Goal: Task Accomplishment & Management: Use online tool/utility

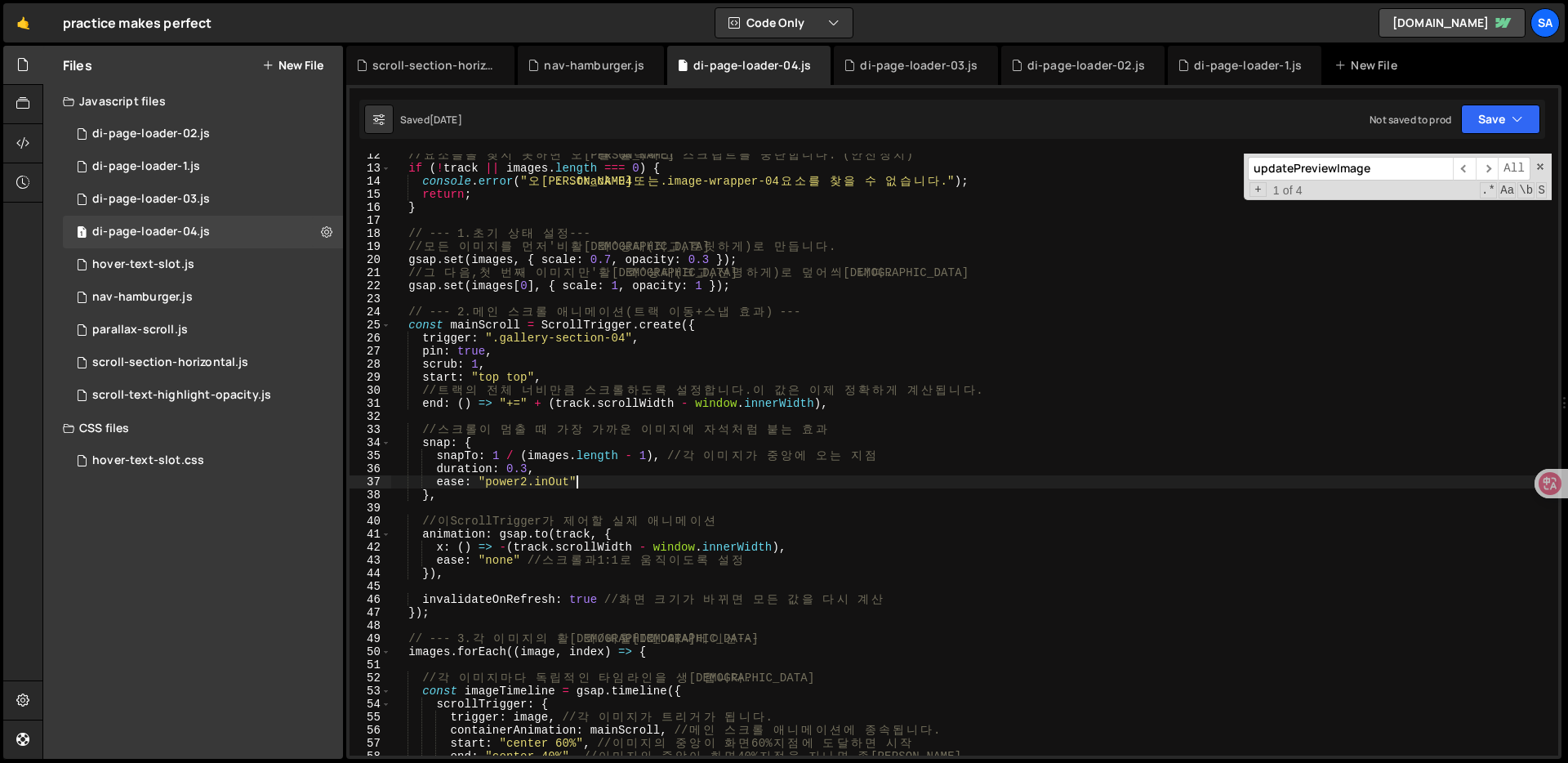
scroll to position [149, 0]
click at [277, 57] on div "Files New File" at bounding box center [193, 65] width 300 height 40
click at [286, 70] on button "New File" at bounding box center [292, 65] width 61 height 13
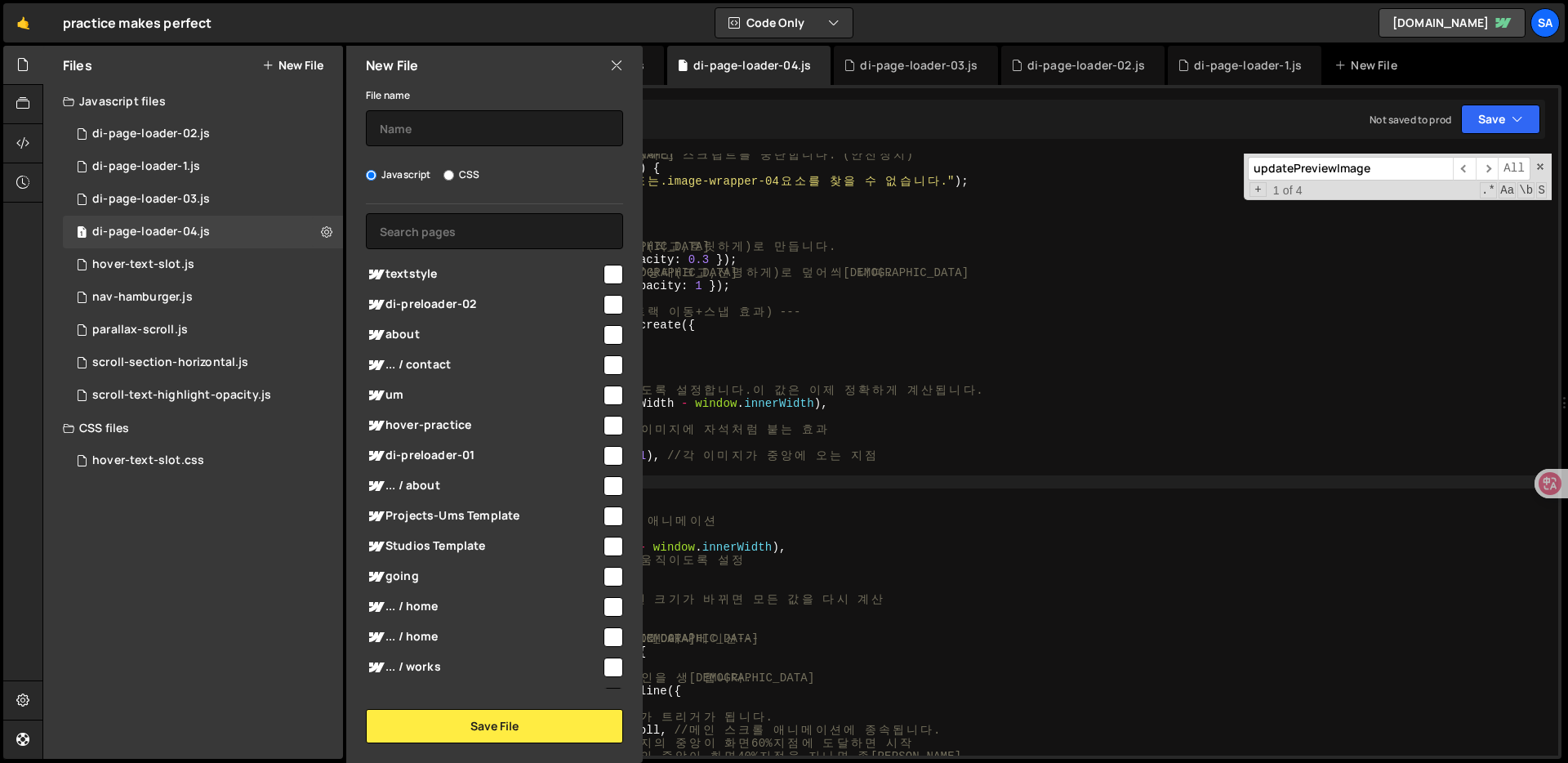
scroll to position [0, 0]
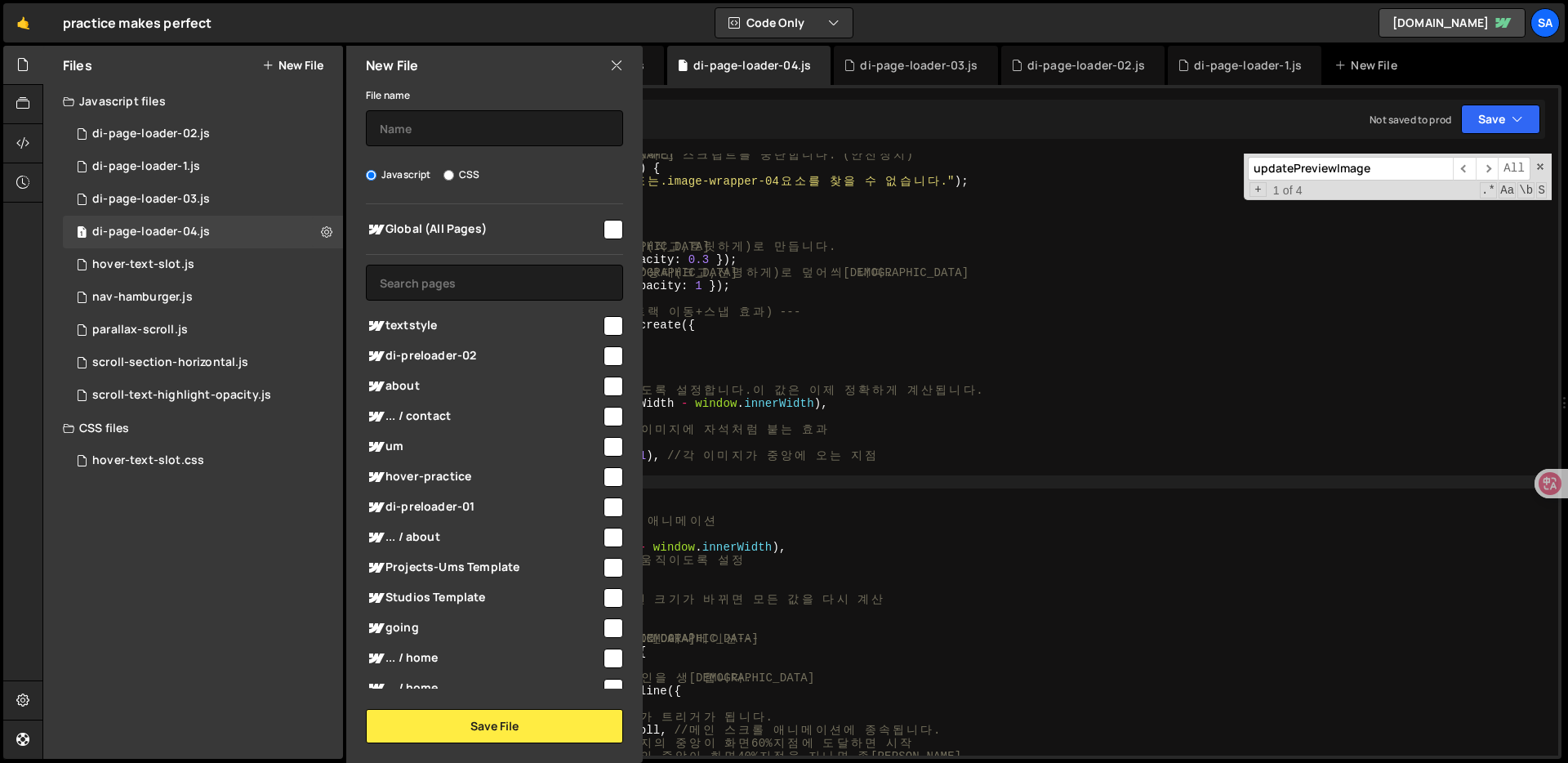
click at [922, 229] on div "// 요 소 들 을 찾 지 못 하 면 오 류 를 출 력 하 고 스 크 립 트 를 중 단 합 니 다 . ( 안 전 장 치 ) if ( ! tra…" at bounding box center [971, 463] width 1161 height 628
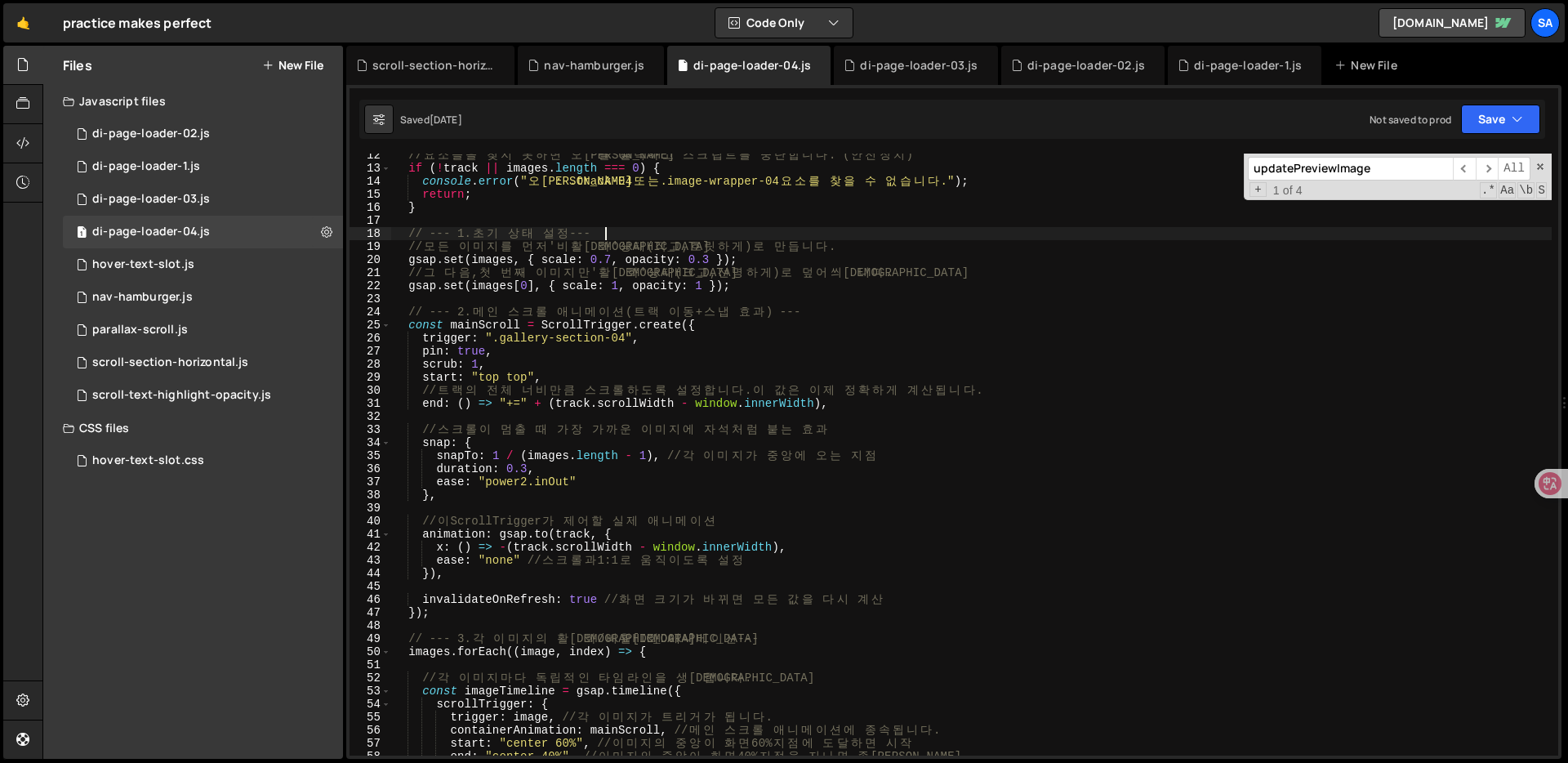
click at [933, 307] on div "// 요 소 들 을 찾 지 못 하 면 오 류 를 출 력 하 고 스 크 립 트 를 중 단 합 니 다 . ( 안 전 장 치 ) if ( ! tra…" at bounding box center [971, 463] width 1161 height 628
click at [950, 342] on div "// 요 소 들 을 찾 지 못 하 면 오 류 를 출 력 하 고 스 크 립 트 를 중 단 합 니 다 . ( 안 전 장 치 ) if ( ! tra…" at bounding box center [971, 463] width 1161 height 628
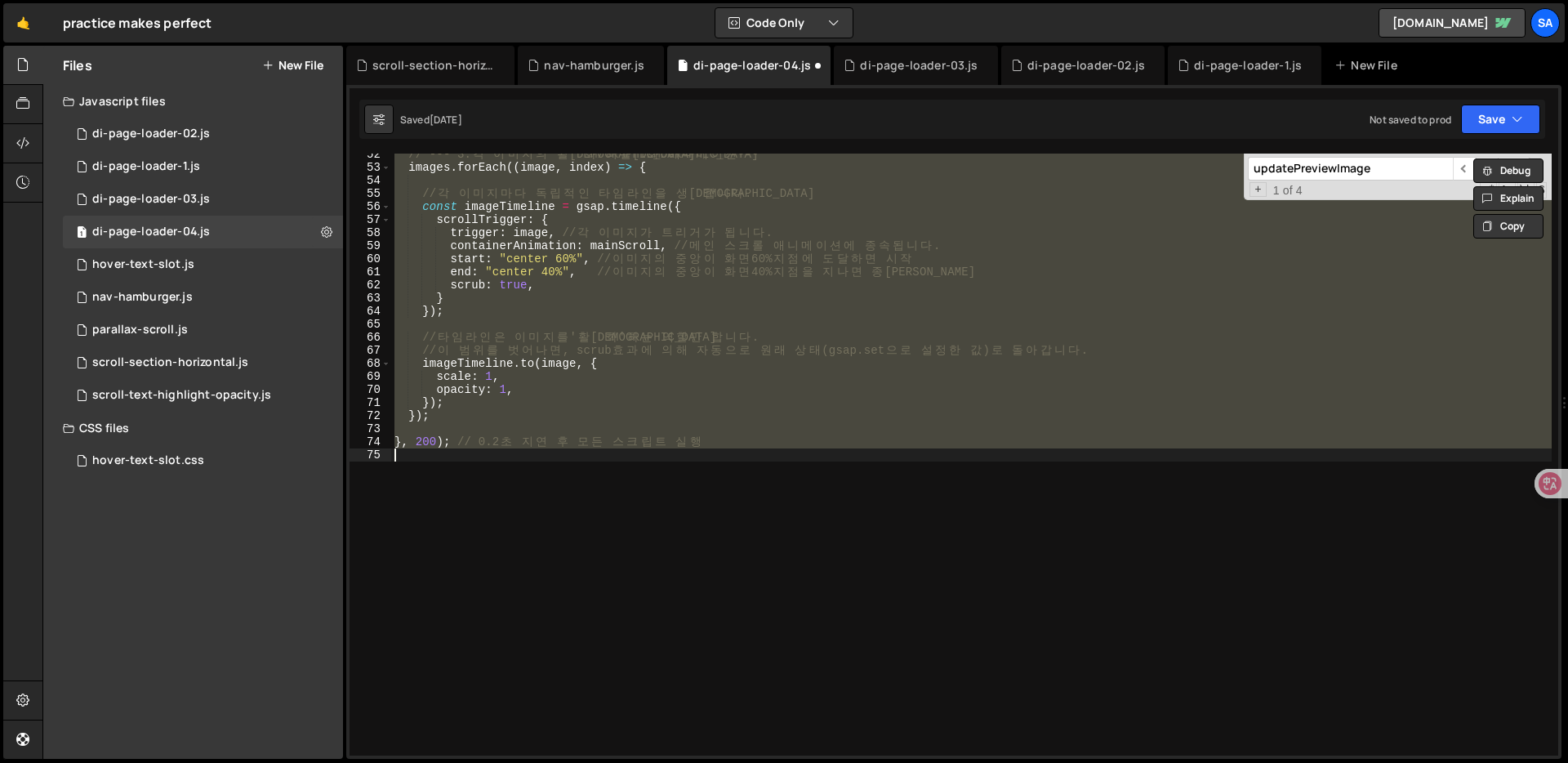
scroll to position [673, 0]
click at [858, 361] on div "// --- 3. 각 이 미 지 의 활 성 화 / 비 활 성 화 애 니 메 이 션 --- images . forEach (( image , i…" at bounding box center [971, 462] width 1161 height 628
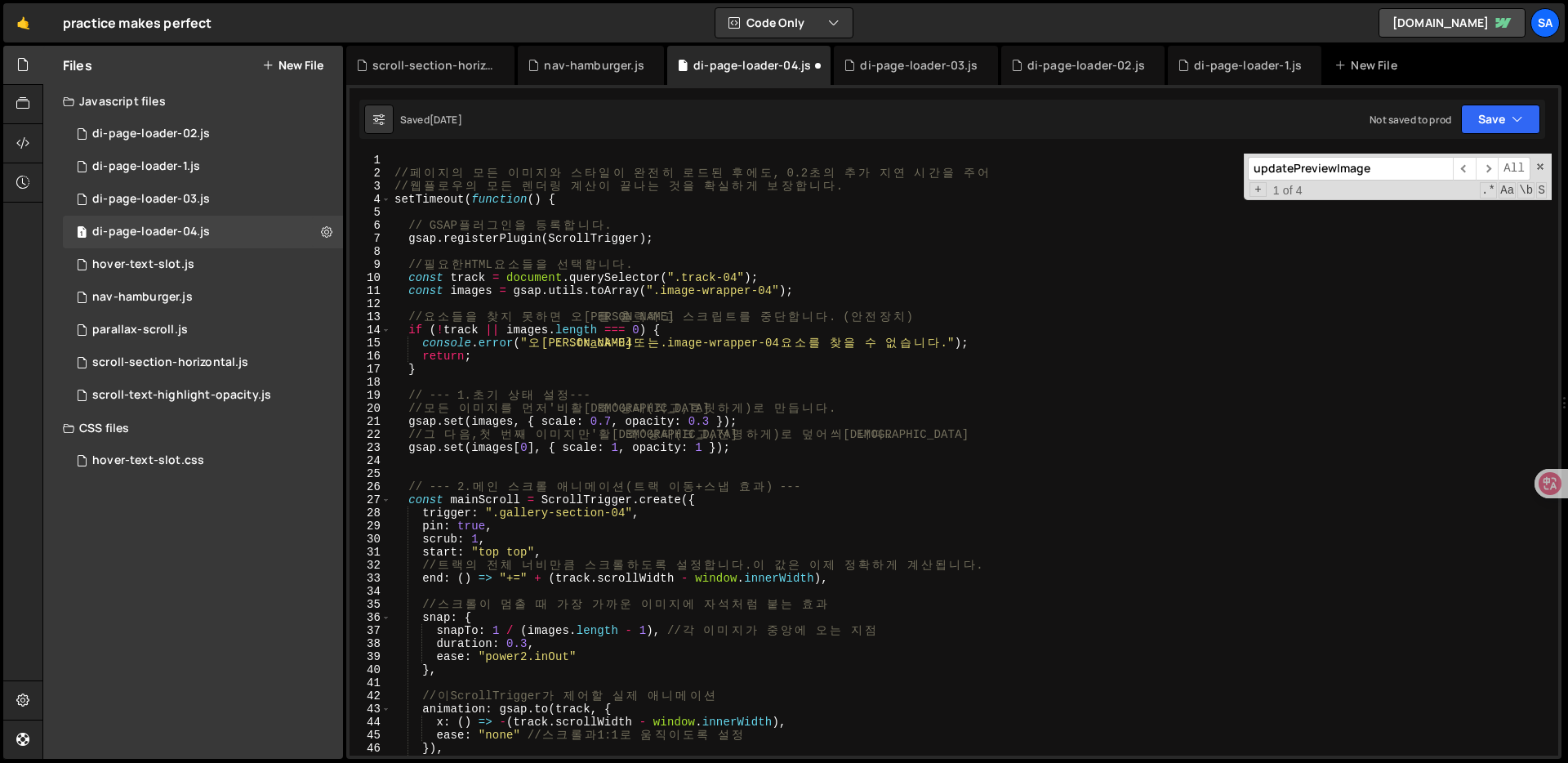
scroll to position [0, 0]
click at [661, 373] on div "// 페 이 지 의 모 든 이 미 지 와 스 타 일 이 완 전 히 로 드 된 후 에 도 , 0.2 초 의 추 가 지 연 시 간 을 주 어 //…" at bounding box center [971, 468] width 1161 height 628
click at [840, 599] on div "// 페 이 지 의 모 든 이 미 지 와 스 타 일 이 완 전 히 로 드 된 후 에 도 , 0.2 초 의 추 가 지 연 시 간 을 주 어 //…" at bounding box center [971, 468] width 1161 height 628
type textarea "// 스크롤이 멈출 때 가장 가까운 이미지에 자석처럼 붙는 효과"
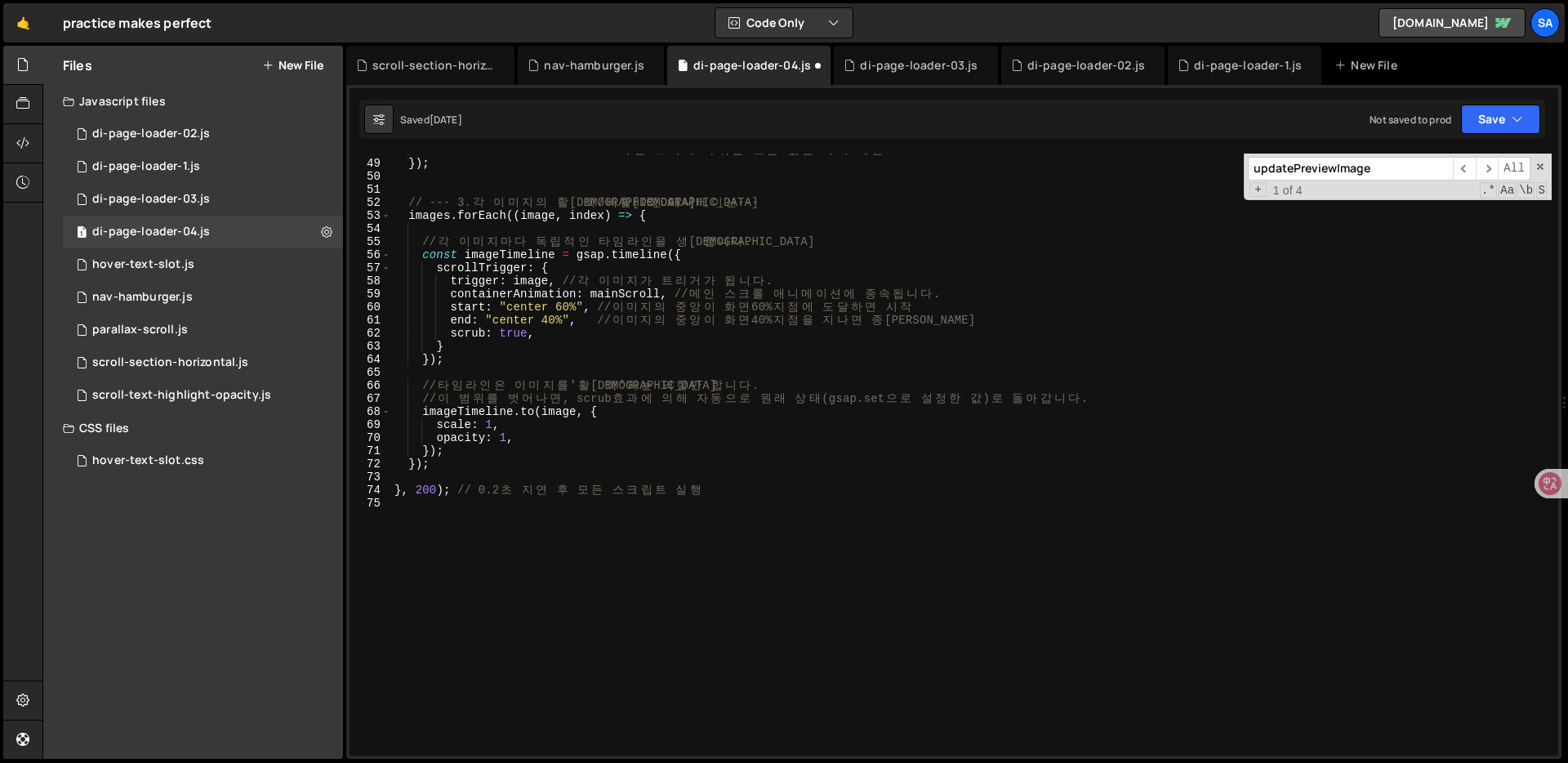
scroll to position [625, 0]
click at [1214, 55] on div "di-page-loader-1.js" at bounding box center [1244, 65] width 154 height 40
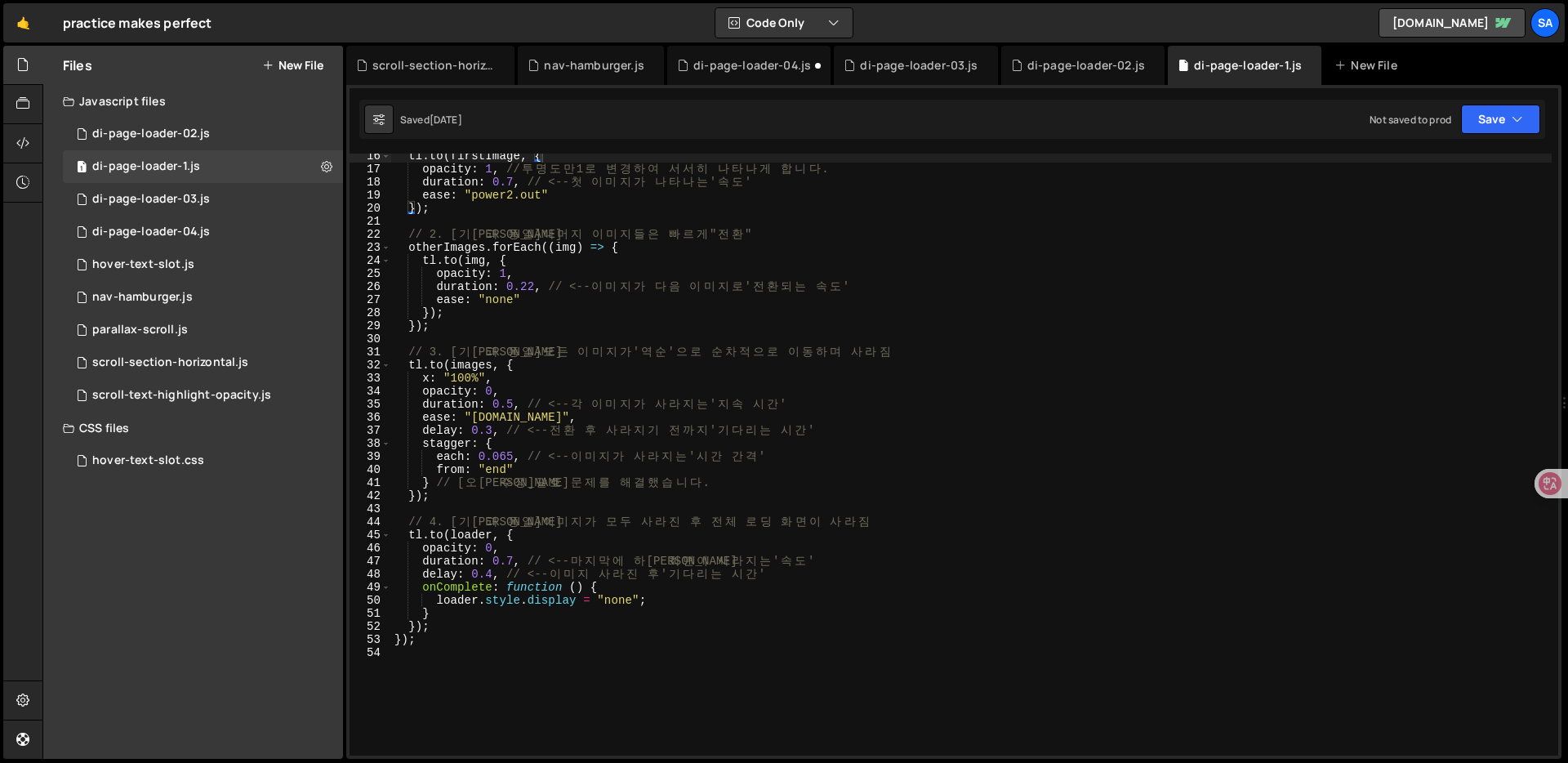
scroll to position [399, 0]
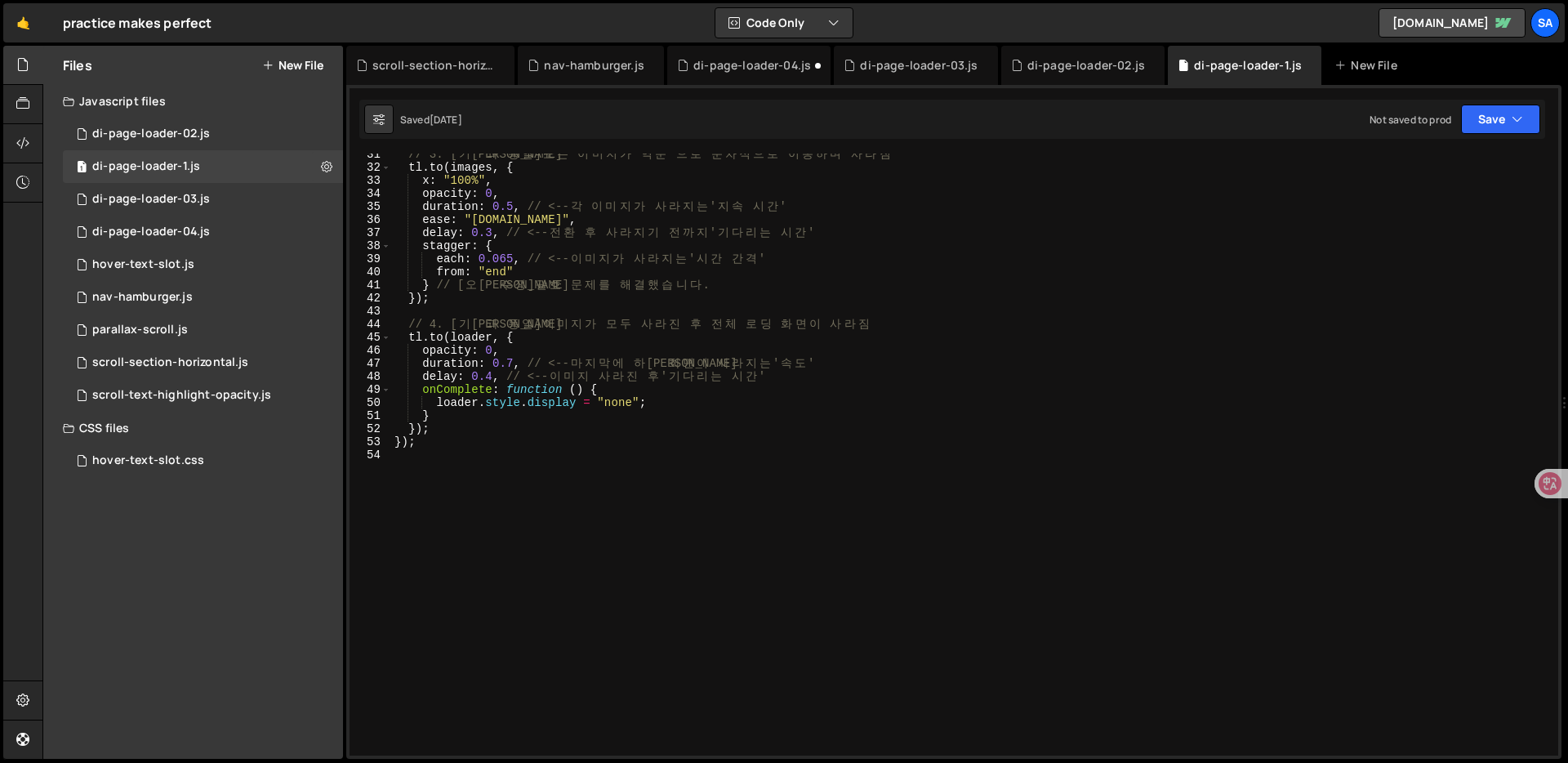
click at [851, 517] on div "// 3. [ 기 존 과 동 일 ] 모 든 이 미 지 가 ' 역 순 ' 으 로 순 차 적 으 로 이 동 하 며 사 라 짐 tl . to ( i…" at bounding box center [971, 462] width 1161 height 628
type textarea "});"
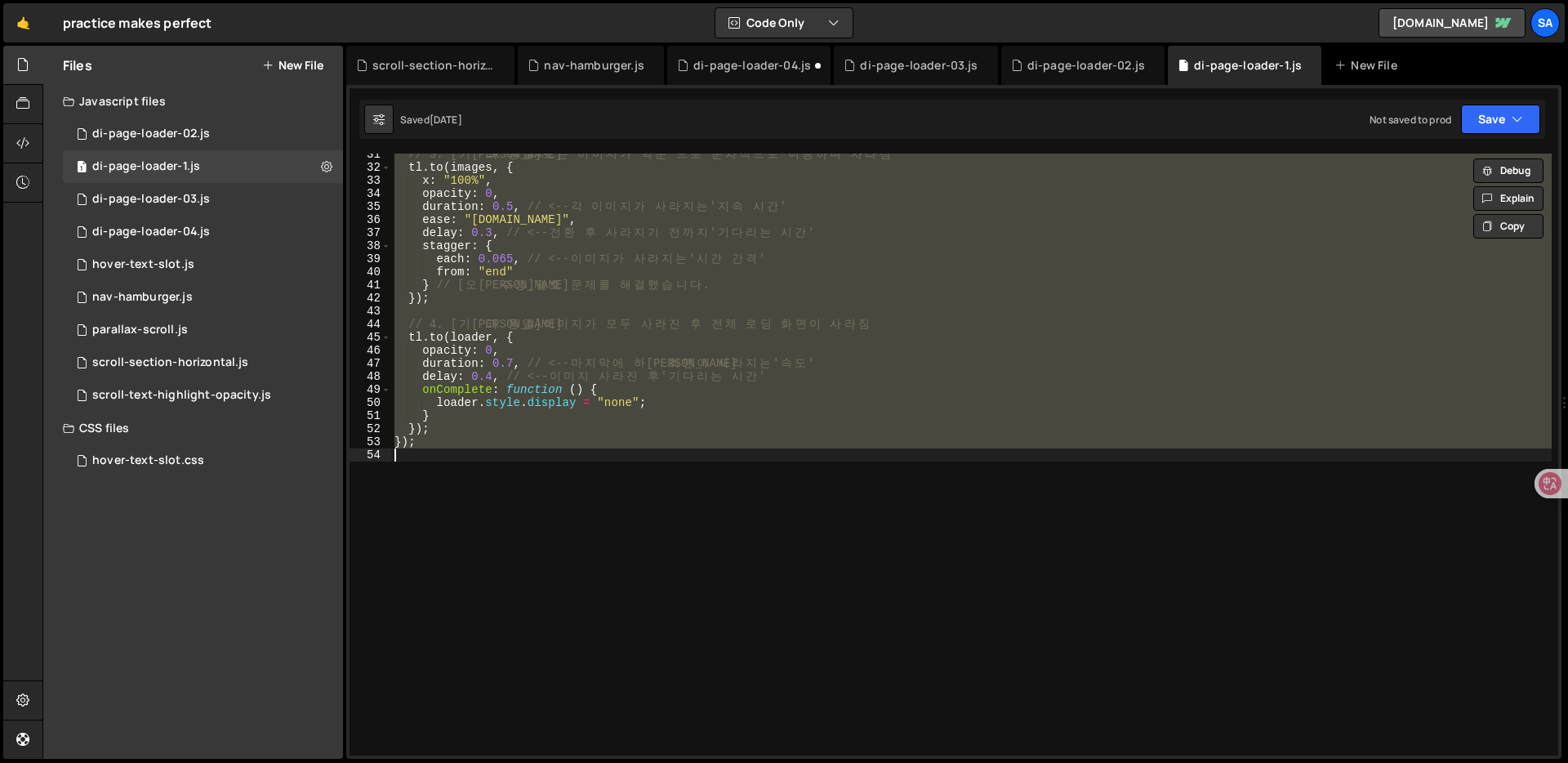
click at [767, 482] on div "// 3. [ 기 존 과 동 일 ] 모 든 이 미 지 가 ' 역 순 ' 으 로 순 차 적 으 로 이 동 하 며 사 라 짐 tl . to ( i…" at bounding box center [971, 462] width 1161 height 628
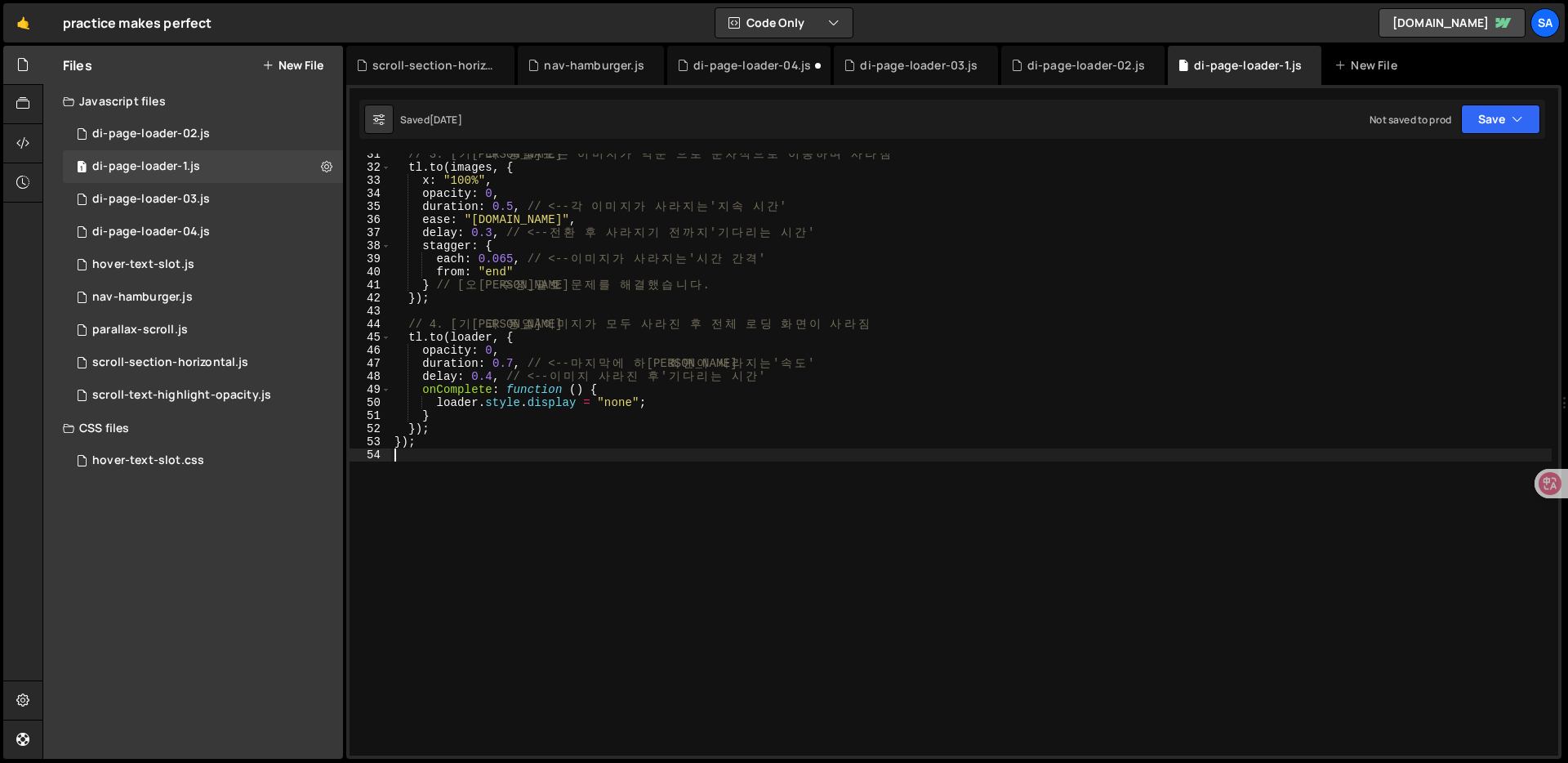
type textarea "});"
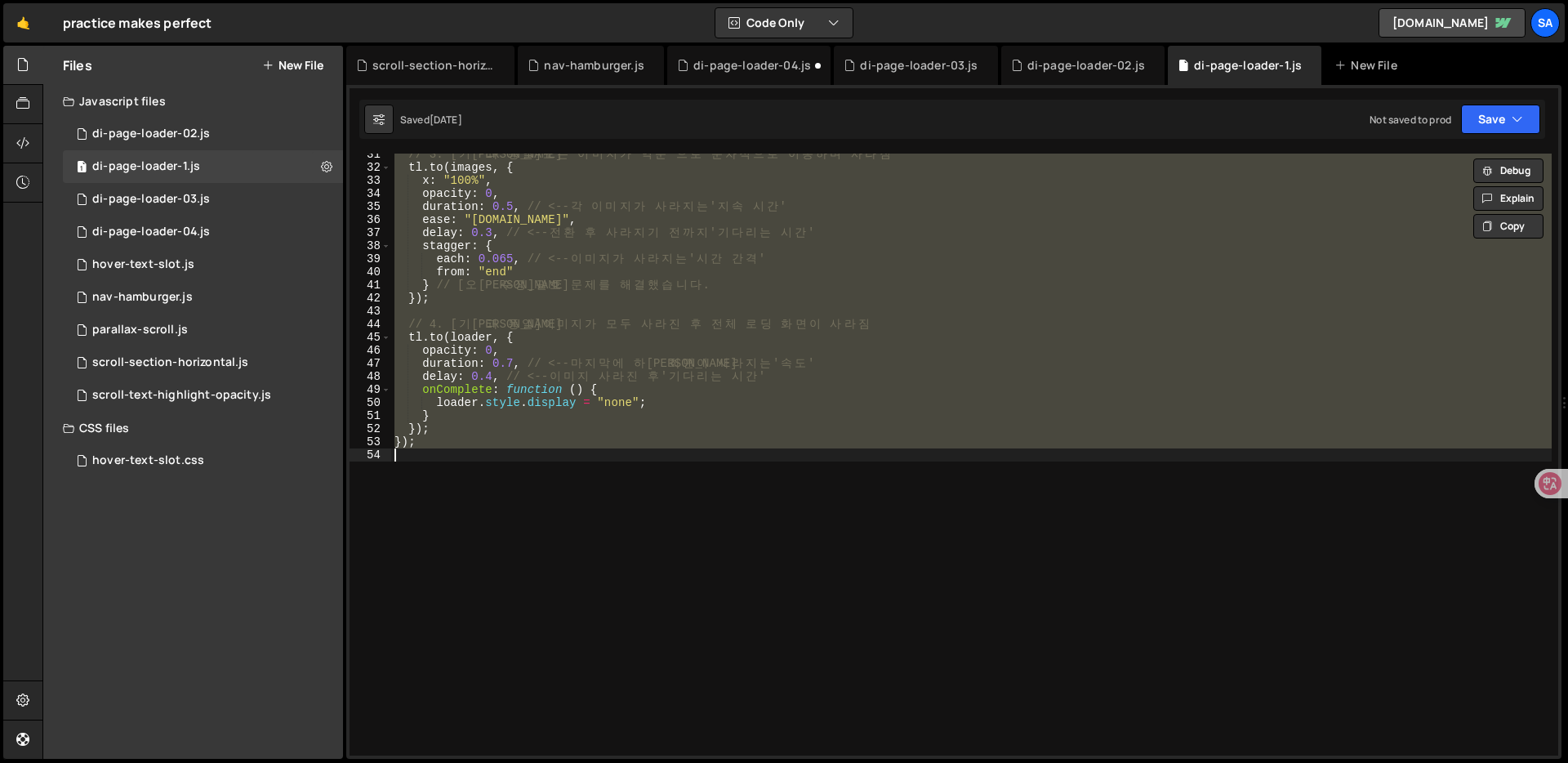
click at [818, 463] on div "// 3. [ 기 존 과 동 일 ] 모 든 이 미 지 가 ' 역 순 ' 으 로 순 차 적 으 로 이 동 하 며 사 라 짐 tl . to ( i…" at bounding box center [971, 462] width 1161 height 628
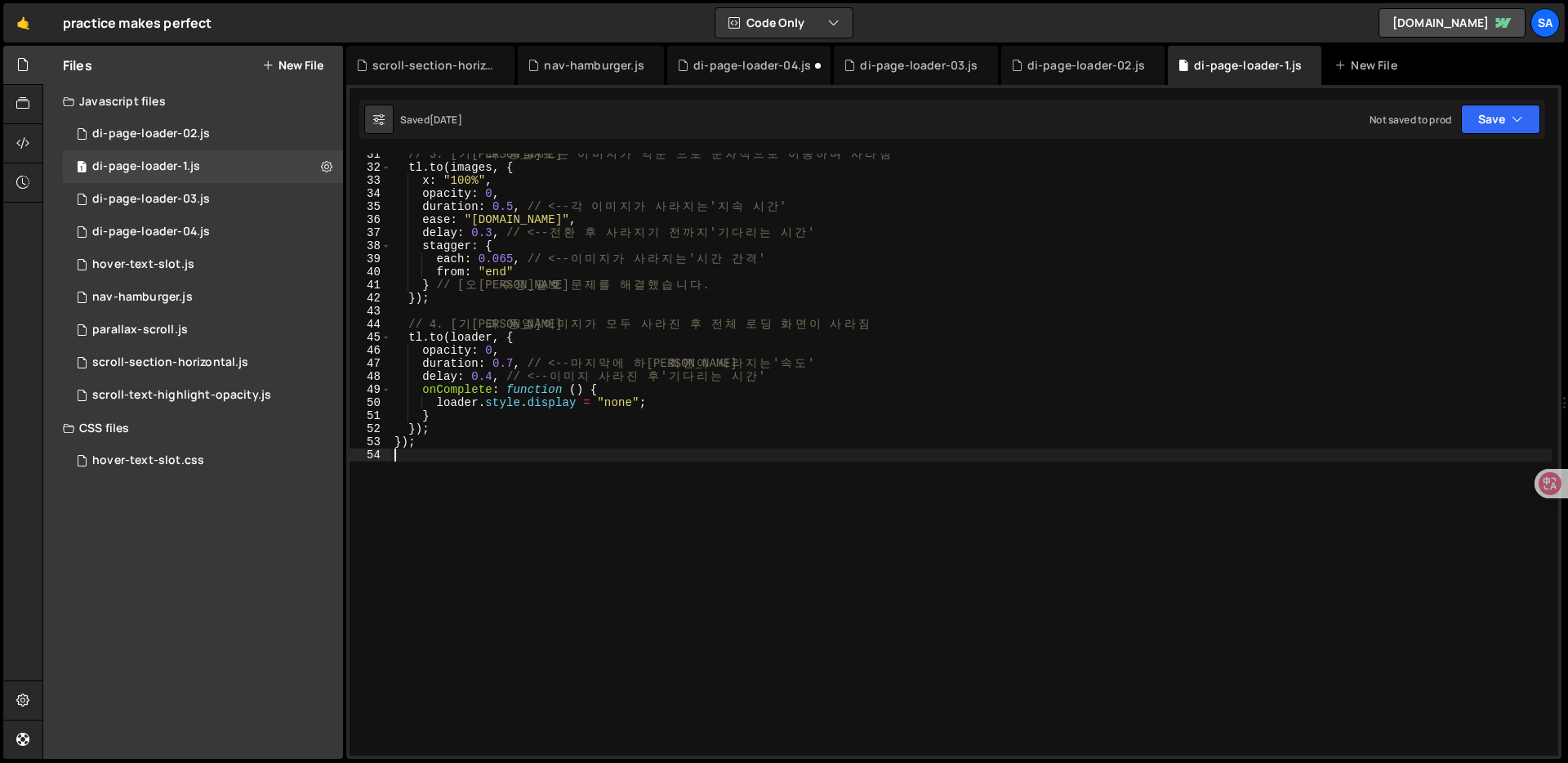
click at [818, 463] on div "// 3. [ 기 존 과 동 일 ] 모 든 이 미 지 가 ' 역 순 ' 으 로 순 차 적 으 로 이 동 하 며 사 라 짐 tl . to ( i…" at bounding box center [971, 462] width 1161 height 628
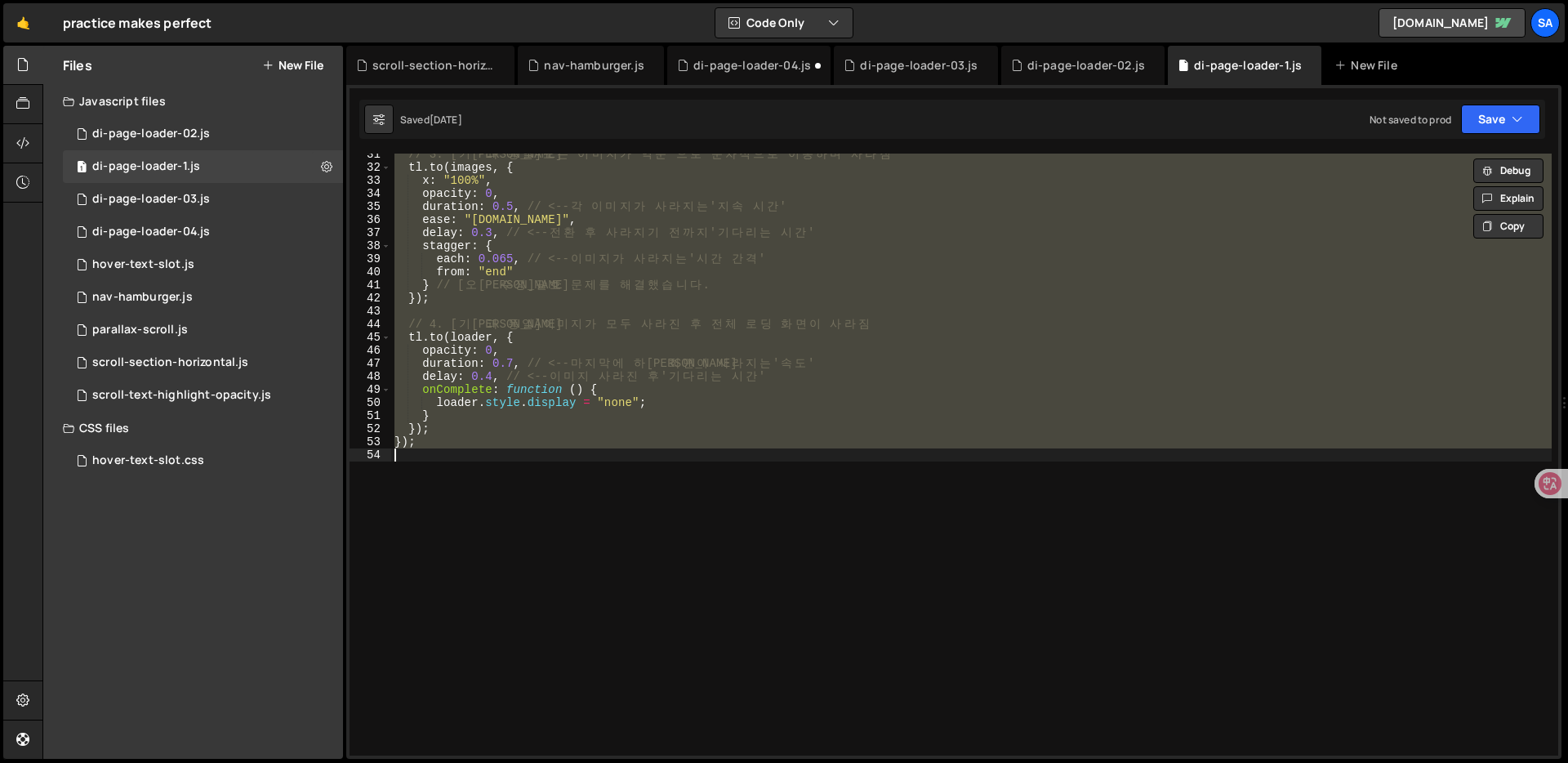
paste textarea
type textarea "});"
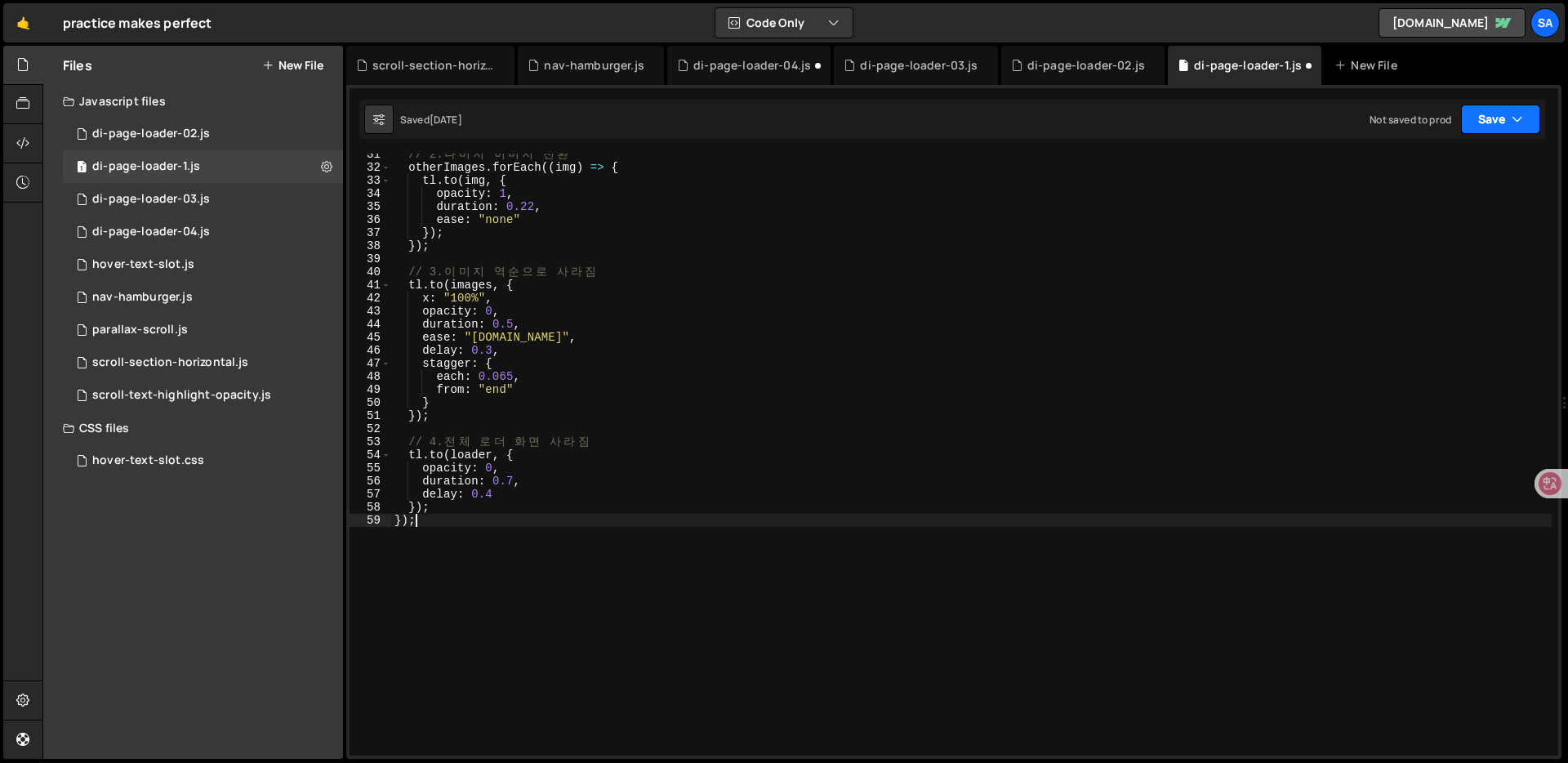
click at [1489, 118] on button "Save" at bounding box center [1500, 119] width 79 height 29
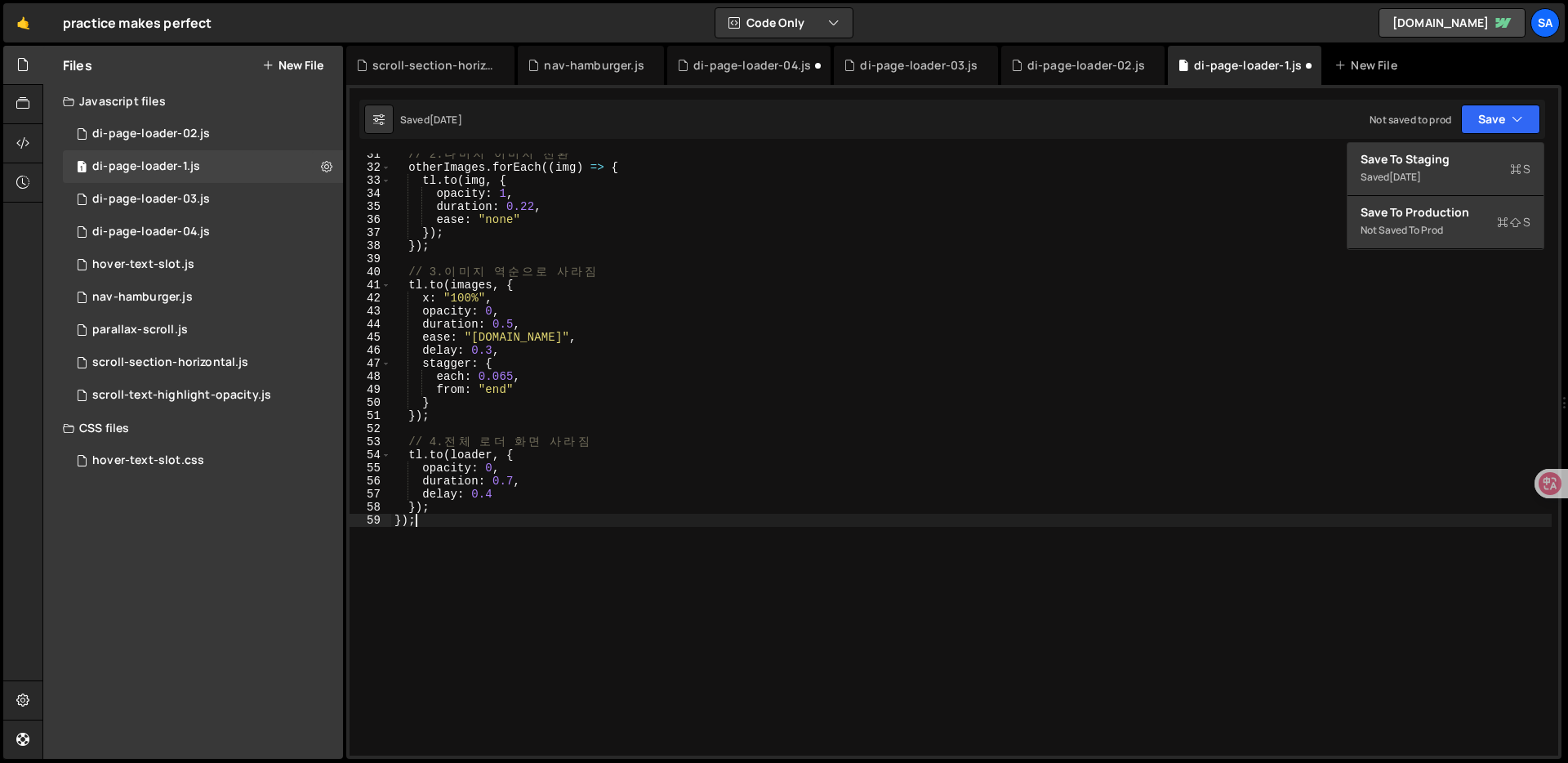
click at [634, 631] on div "// 2. 나 머 지 이 미 지 전 환 otherImages . forEach (( img ) => { tl . to ( img , { opa…" at bounding box center [971, 462] width 1161 height 628
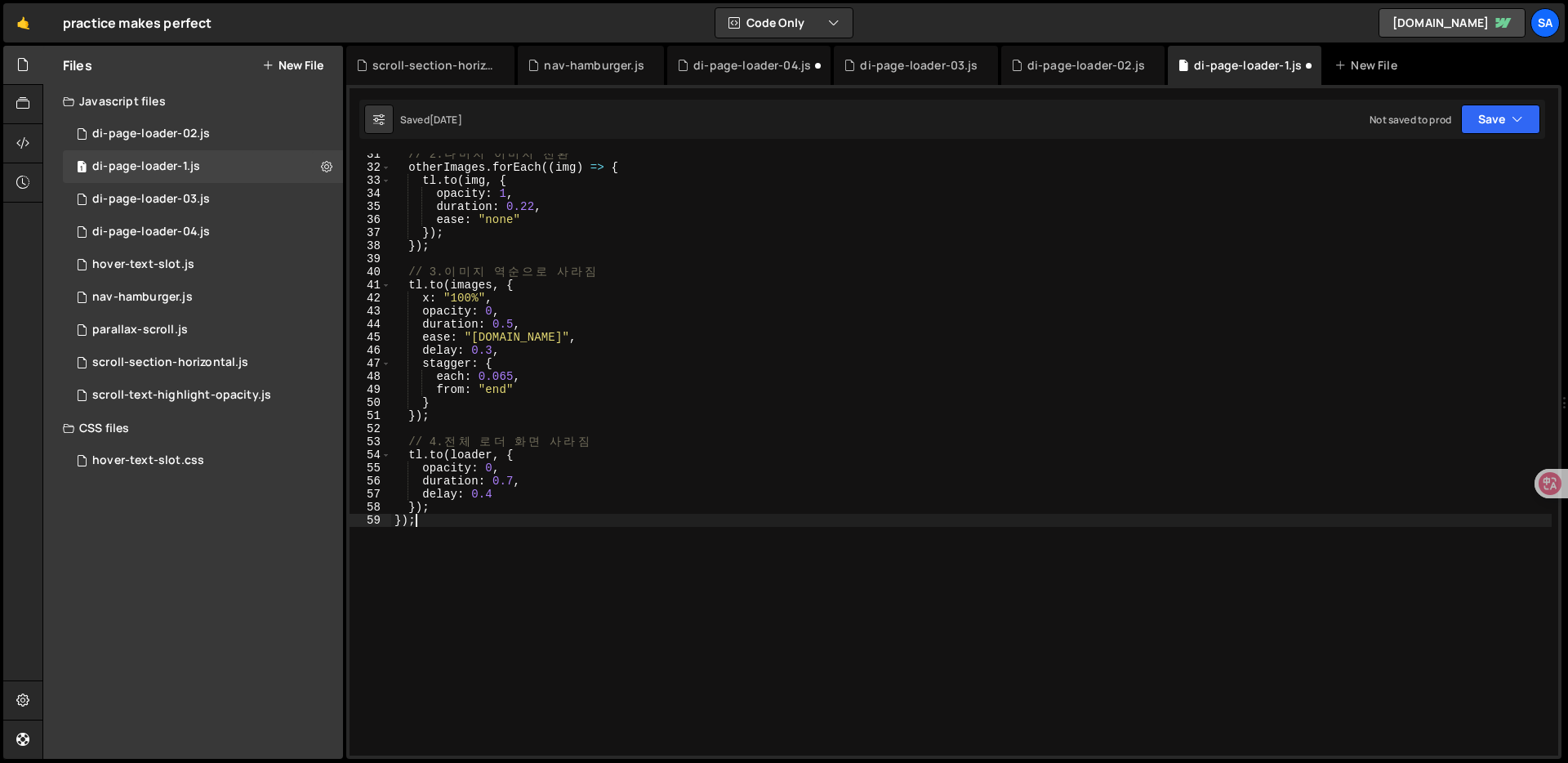
click at [651, 509] on div "// 2. 나 머 지 이 미 지 전 환 otherImages . forEach (( img ) => { tl . to ( img , { opa…" at bounding box center [971, 462] width 1161 height 628
type textarea "}); });"
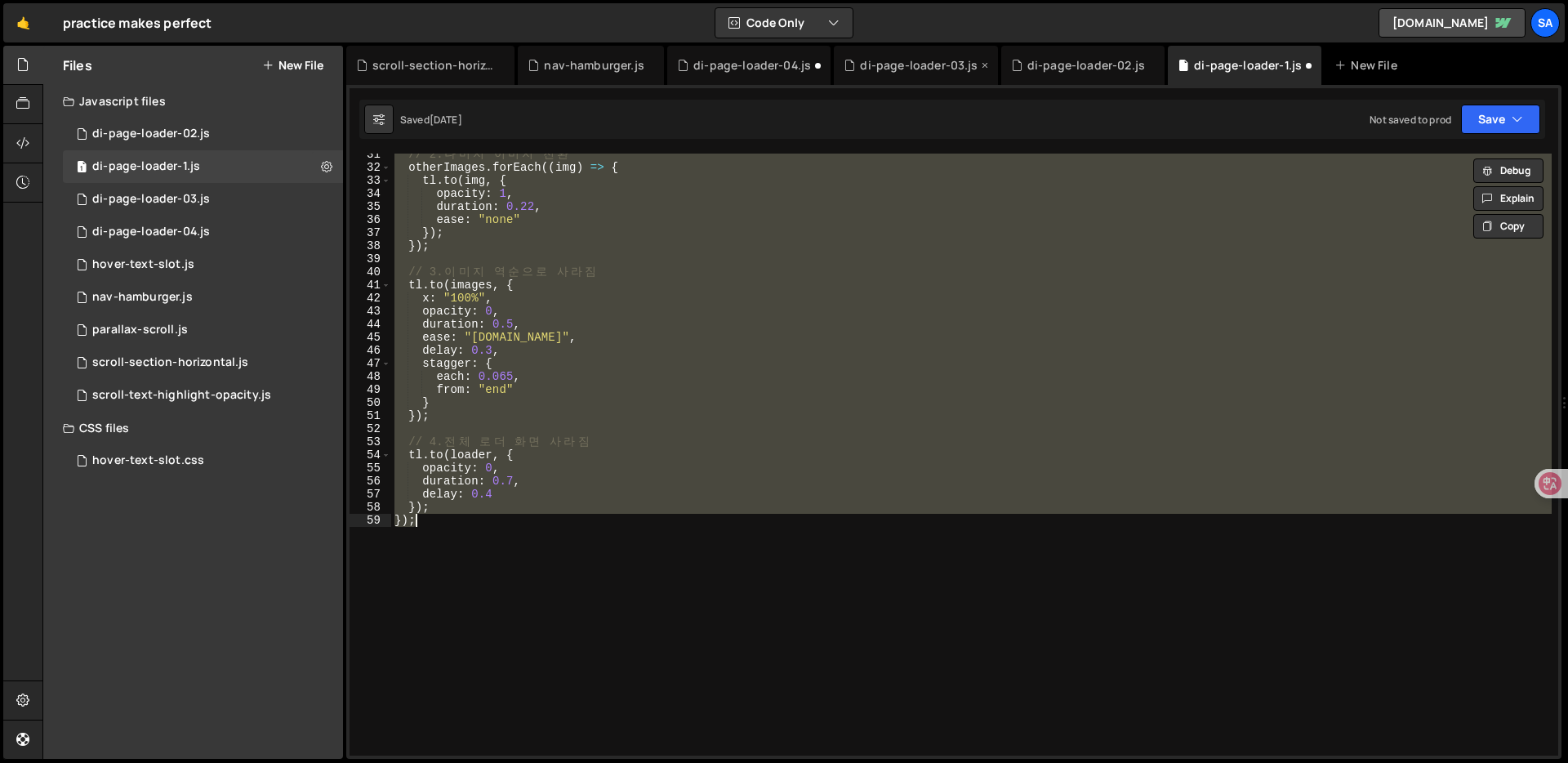
click at [916, 64] on div "di-page-loader-03.js" at bounding box center [918, 65] width 118 height 16
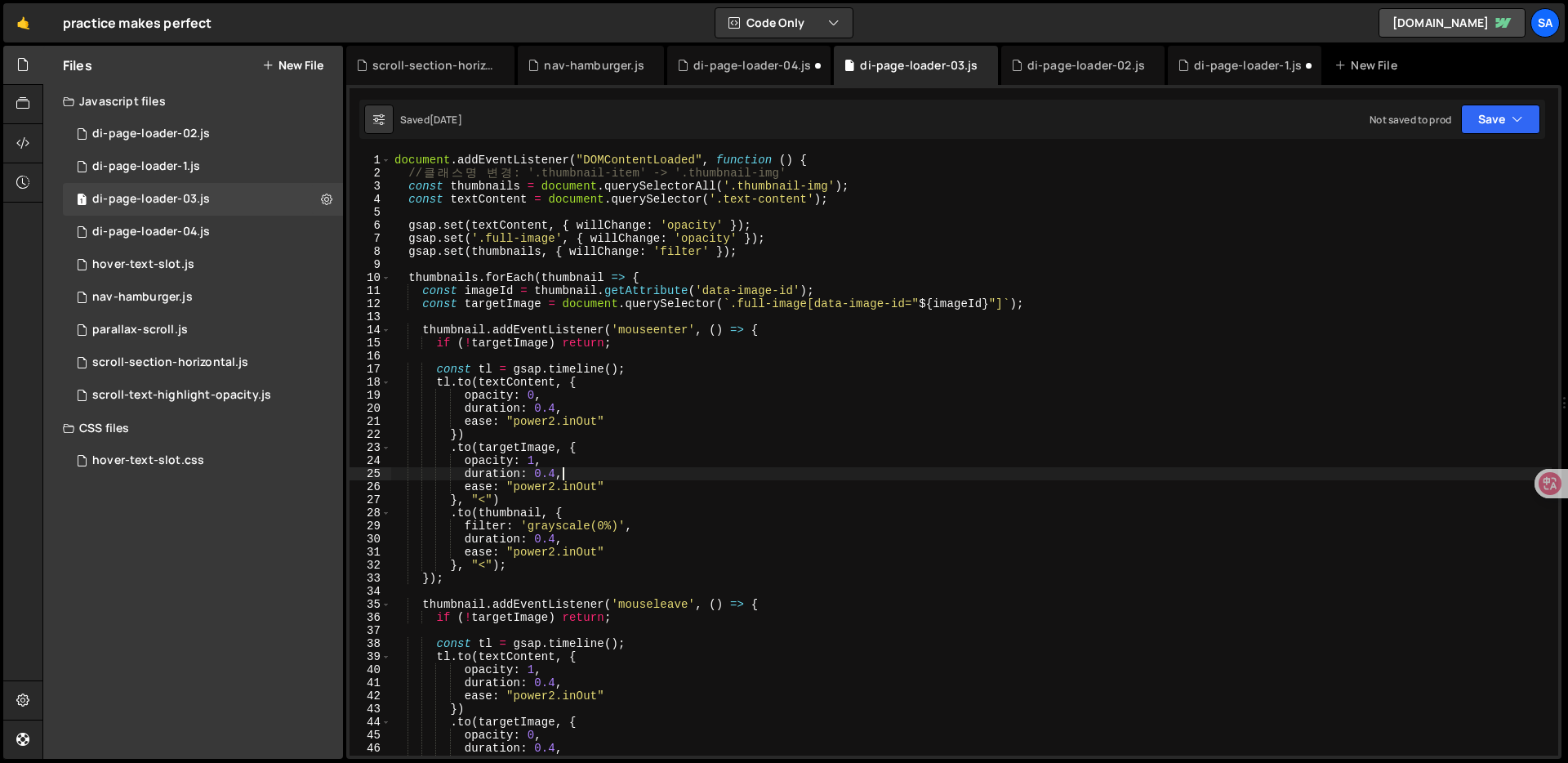
click at [825, 476] on div "document . addEventListener ( "DOMContentLoaded" , function ( ) { // 클 래 스 명 변 …" at bounding box center [971, 468] width 1161 height 628
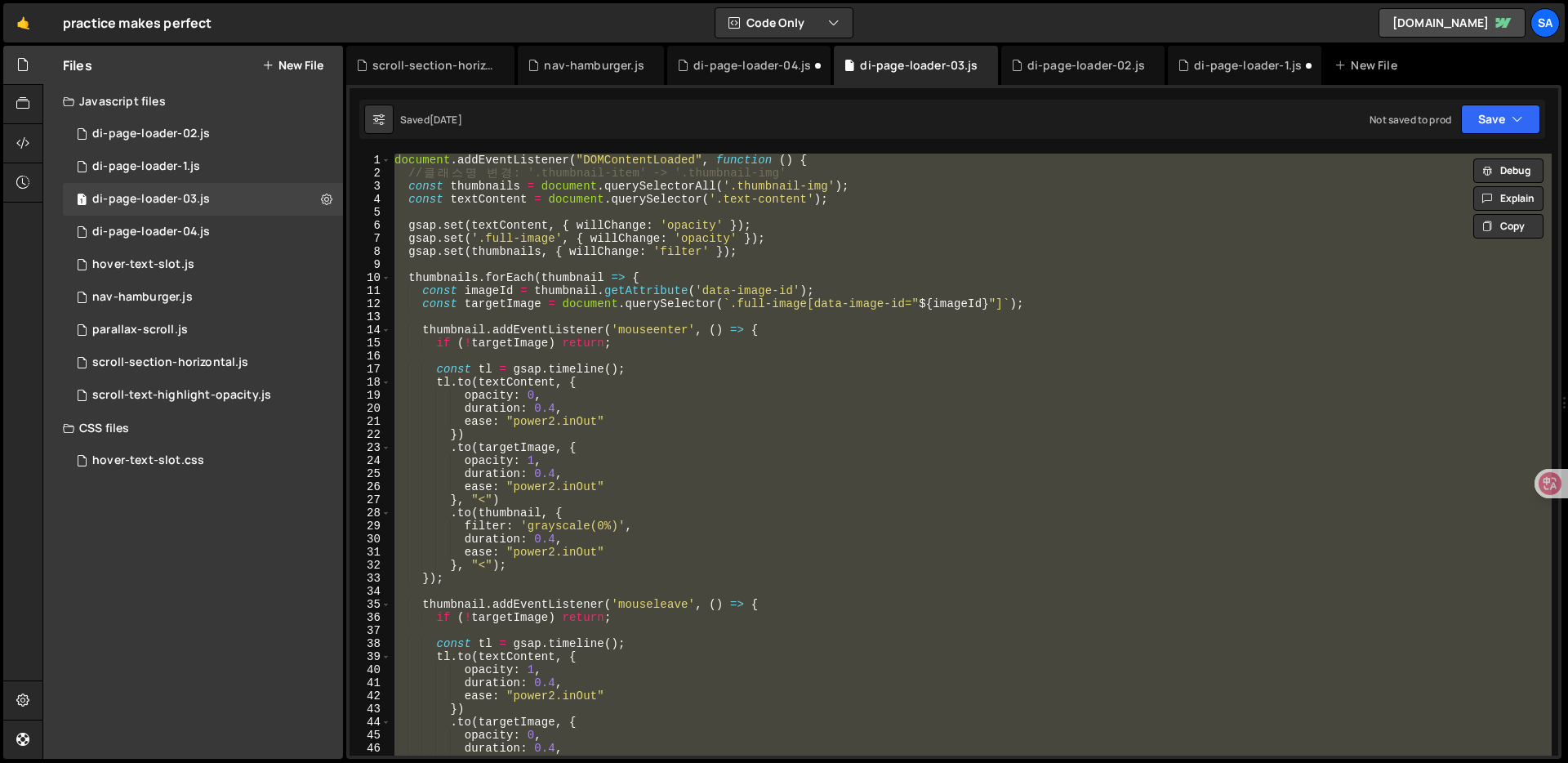
click at [881, 480] on div "document . addEventListener ( "DOMContentLoaded" , function ( ) { // 클 래 스 명 변 …" at bounding box center [971, 455] width 1161 height 602
type textarea "ease: "power2.inOut""
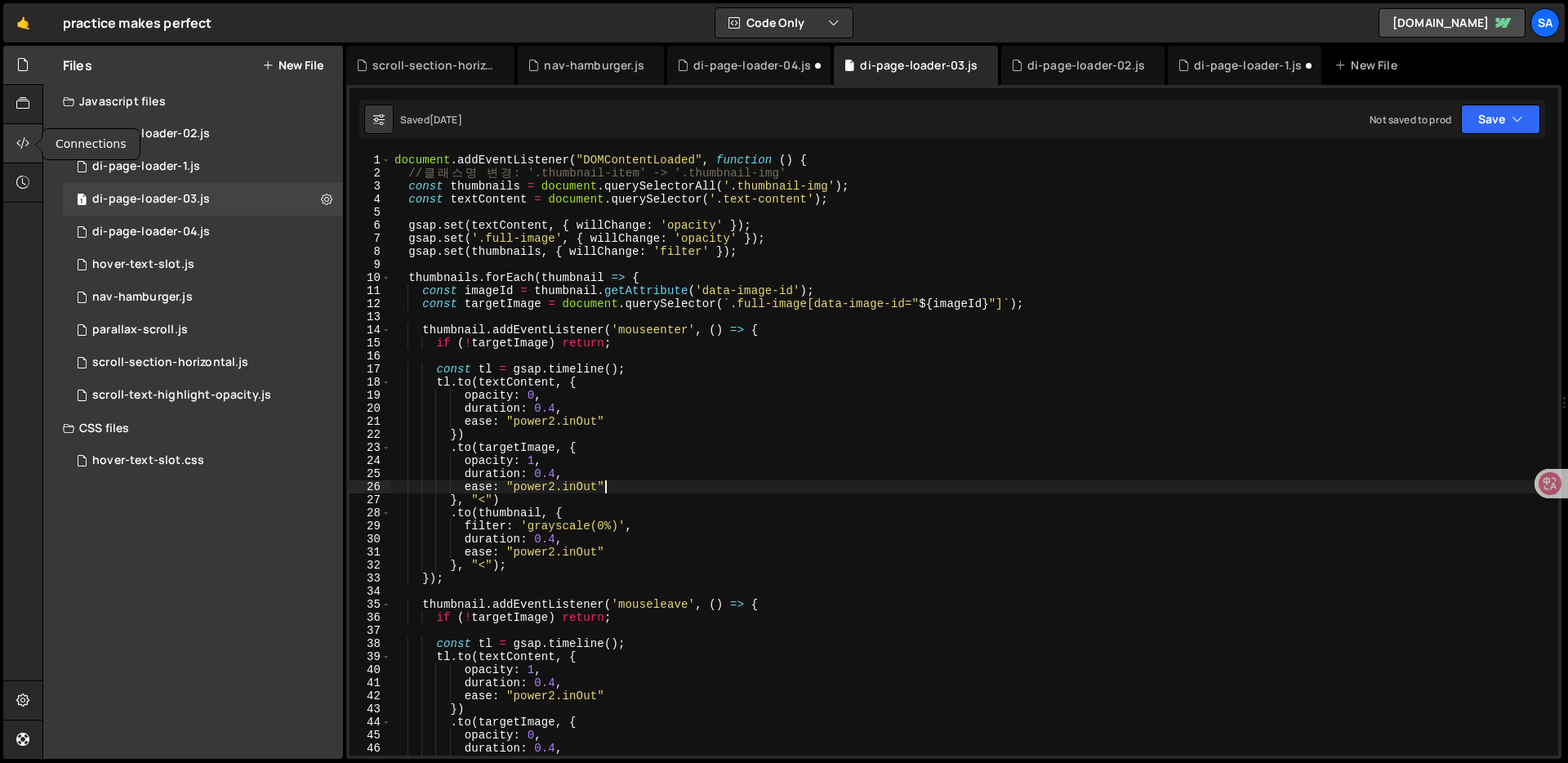
click at [24, 141] on icon at bounding box center [23, 142] width 13 height 18
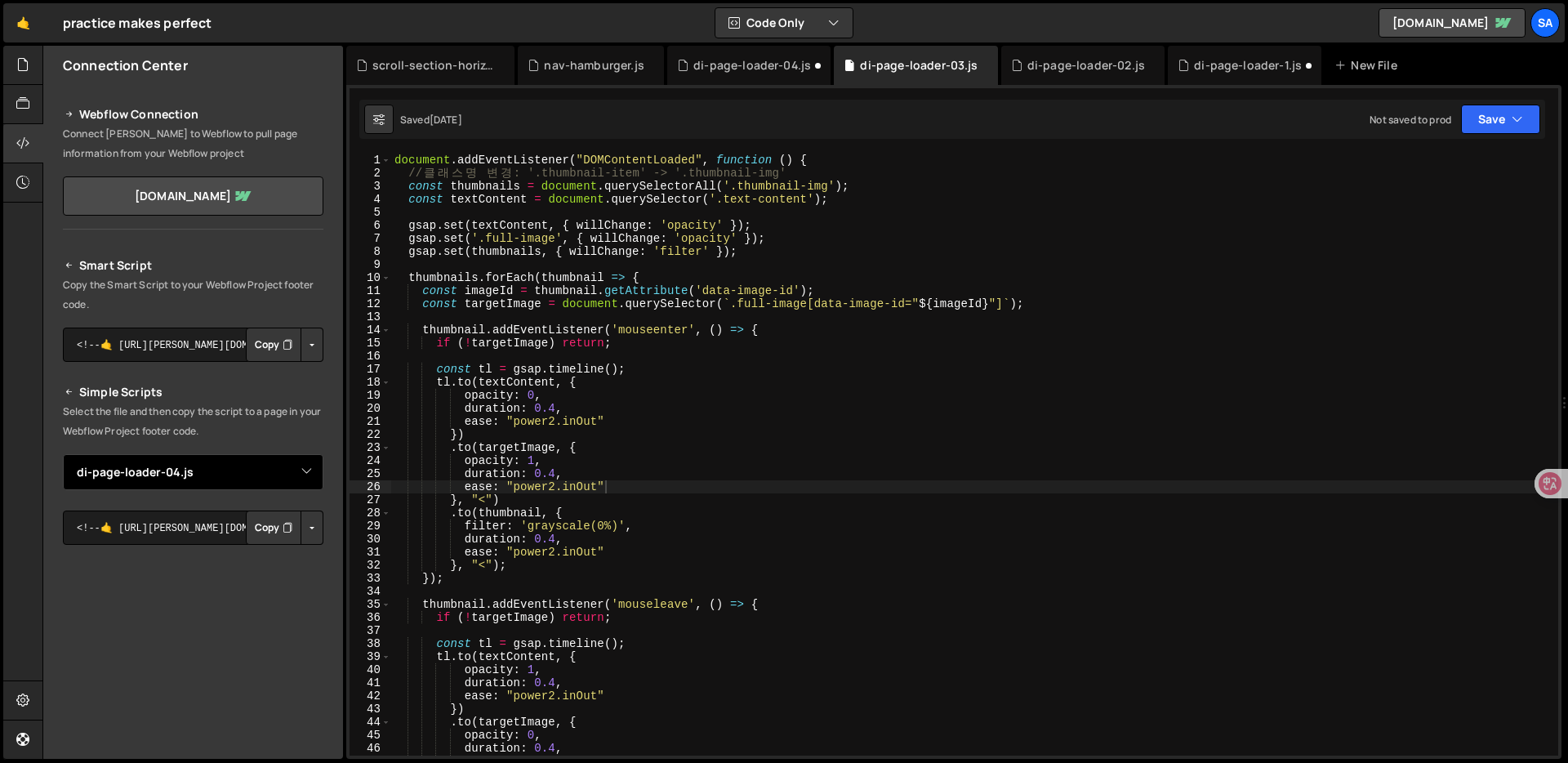
click at [301, 480] on select "Select File di-page-loader-02.js di-page-loader-1.[PERSON_NAME]-text-slot.js na…" at bounding box center [193, 473] width 260 height 36
select select "45217"
click at [63, 455] on select "Select File di-page-loader-02.js di-page-loader-1.[PERSON_NAME]-text-slot.js na…" at bounding box center [193, 473] width 260 height 36
click at [304, 522] on button "Button group with nested dropdown" at bounding box center [312, 527] width 23 height 34
click at [302, 561] on link "Copy Staging js" at bounding box center [255, 558] width 136 height 23
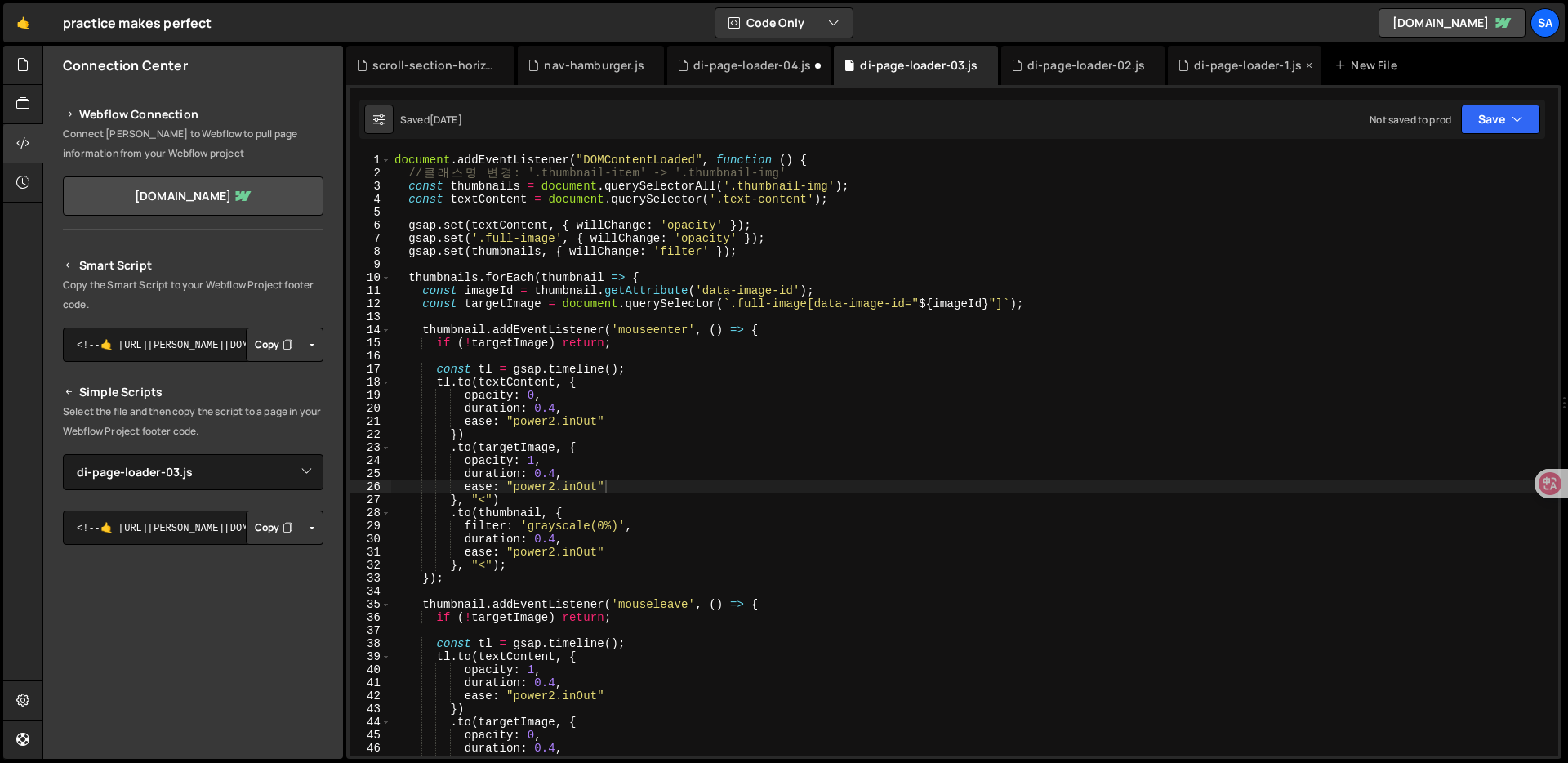
click at [1211, 64] on div "di-page-loader-1.js" at bounding box center [1247, 65] width 107 height 16
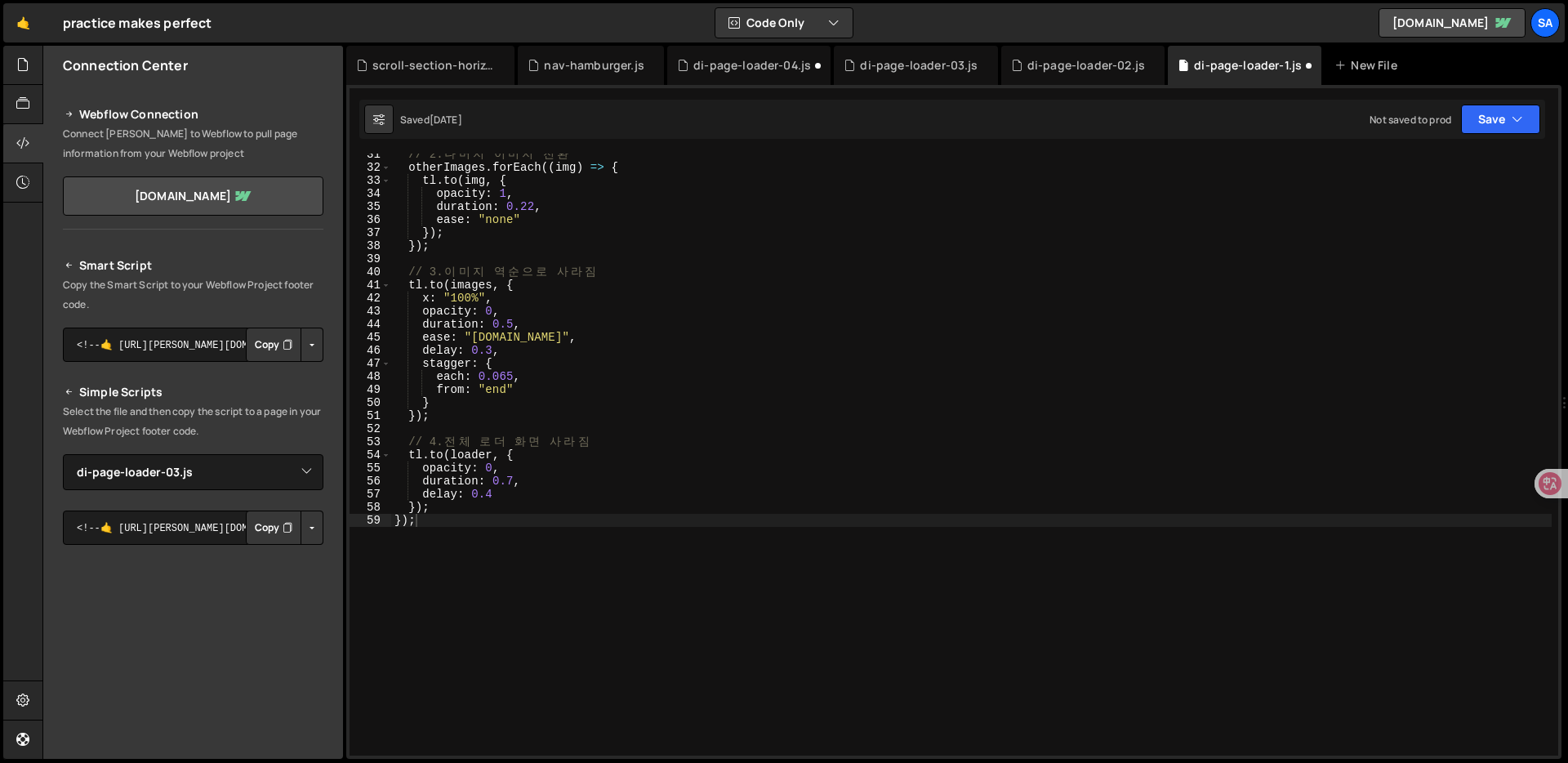
click at [1009, 454] on div "// 2. 나 머 지 이 미 지 전 환 otherImages . forEach (( img ) => { tl . to ( img , { opa…" at bounding box center [971, 462] width 1161 height 628
click at [883, 550] on div "// 2. 나 머 지 이 미 지 전 환 otherImages . forEach (( img ) => { tl . to ( img , { opa…" at bounding box center [971, 462] width 1161 height 628
click at [844, 518] on div "// 2. 나 머 지 이 미 지 전 환 otherImages . forEach (( img ) => { tl . to ( img , { opa…" at bounding box center [971, 462] width 1161 height 628
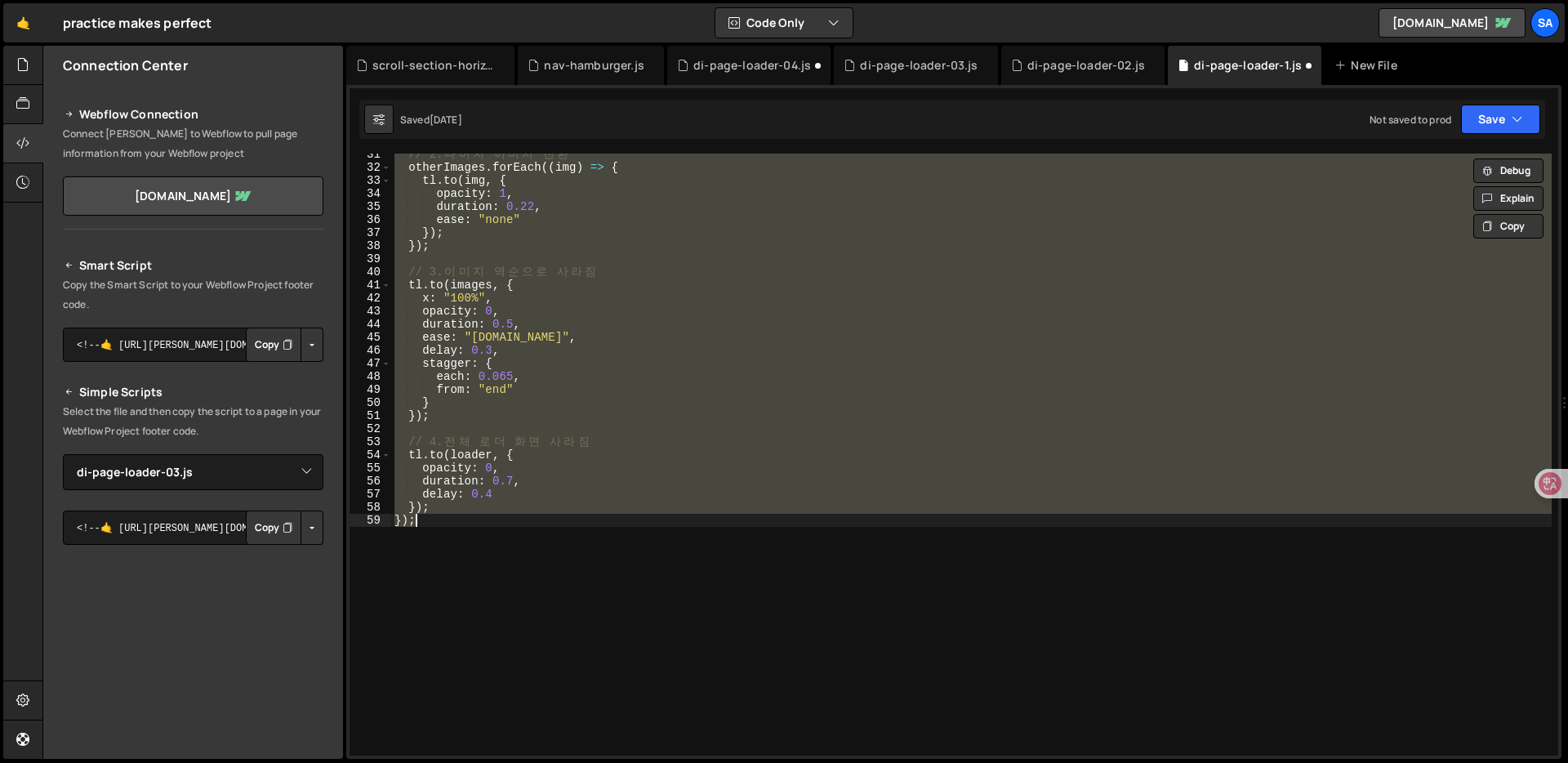
paste textarea
type textarea "});"
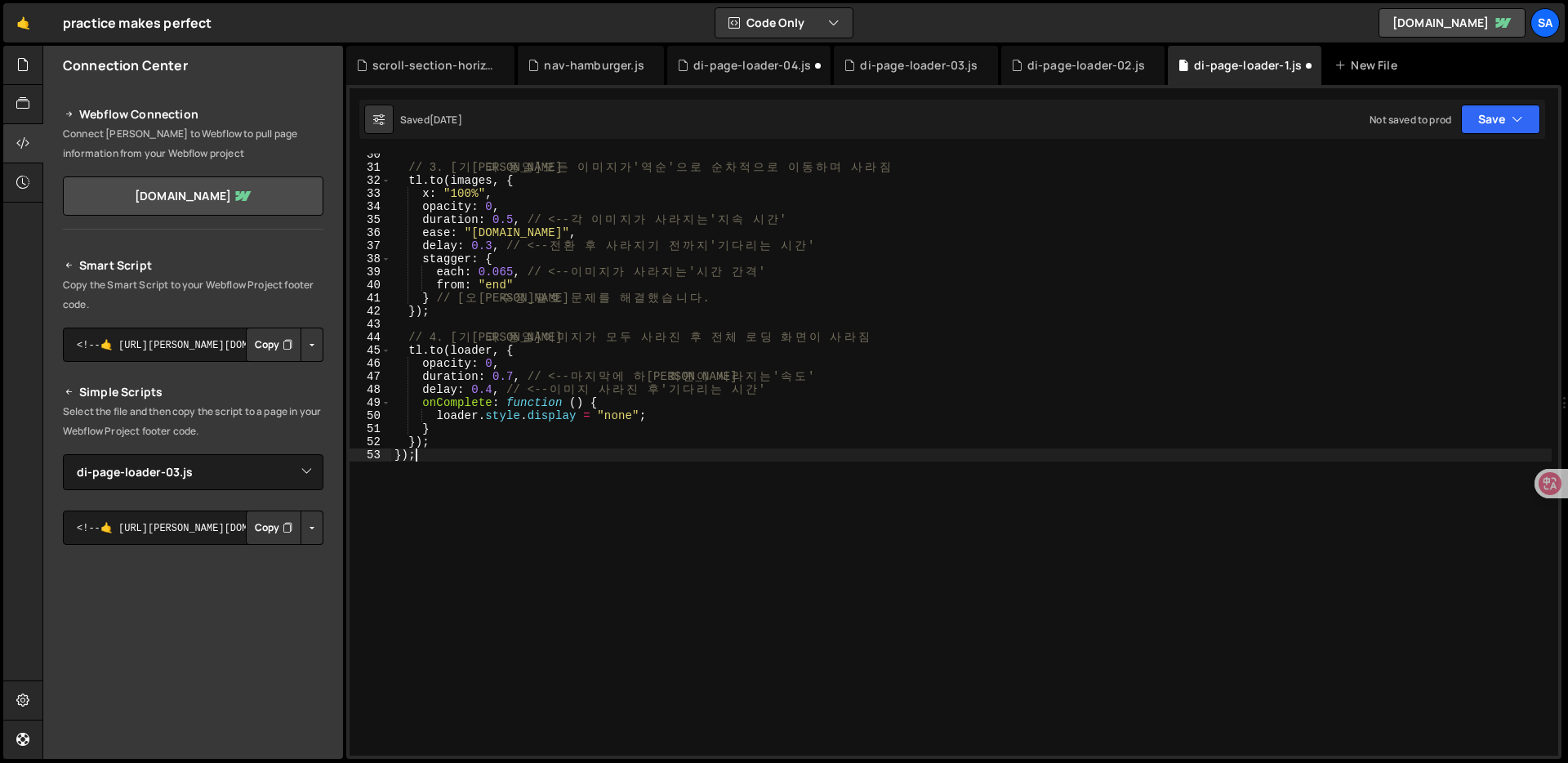
scroll to position [386, 0]
click at [826, 552] on div "// 3. [ 기 존 과 동 일 ] 모 든 이 미 지 가 ' 역 순 ' 으 로 순 차 적 으 로 이 동 하 며 사 라 짐 tl . to ( i…" at bounding box center [971, 462] width 1161 height 628
